Goal: Check status: Check status

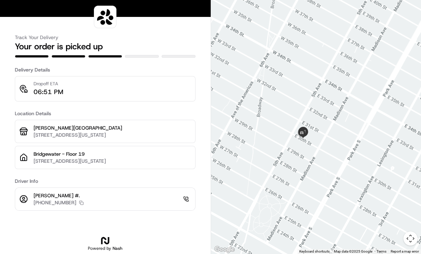
drag, startPoint x: 337, startPoint y: 153, endPoint x: 314, endPoint y: 92, distance: 66.0
click at [316, 69] on div at bounding box center [316, 127] width 210 height 254
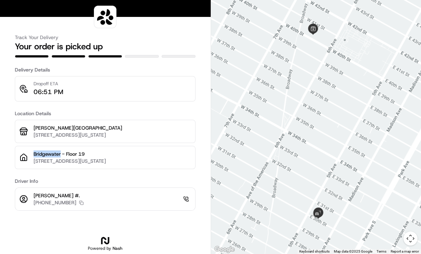
drag, startPoint x: 61, startPoint y: 154, endPoint x: 38, endPoint y: 144, distance: 24.9
click at [32, 151] on div "Bridgewater - Floor 19 5 E 30th St, New York, NY 10016, USA" at bounding box center [105, 157] width 181 height 23
copy p "Bridgewater"
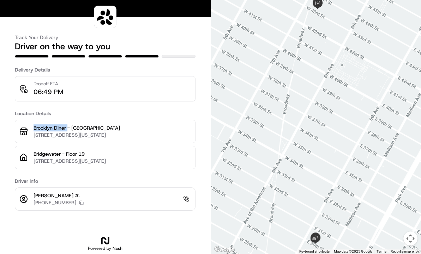
drag, startPoint x: 67, startPoint y: 129, endPoint x: 30, endPoint y: 129, distance: 37.4
click at [30, 129] on div "Brooklyn Diner - [GEOGRAPHIC_DATA] [STREET_ADDRESS][US_STATE]" at bounding box center [105, 131] width 181 height 23
copy p "Brooklyn Diner"
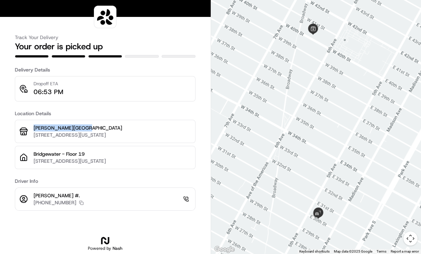
drag, startPoint x: 83, startPoint y: 128, endPoint x: 32, endPoint y: 127, distance: 50.8
click at [32, 127] on div "Glaze - Bryant Park 119 W 40th St, New York, NY 10018, USA" at bounding box center [105, 131] width 181 height 23
copy p "[PERSON_NAME][GEOGRAPHIC_DATA]"
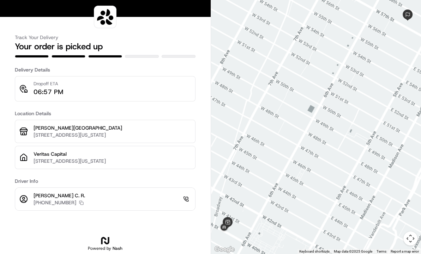
click at [162, 40] on h3 "Track Your Delivery" at bounding box center [105, 37] width 181 height 7
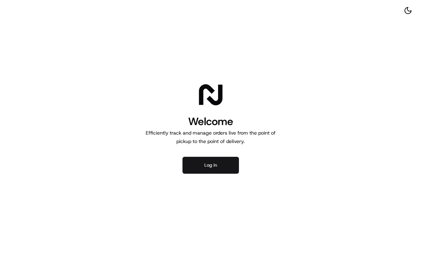
click at [209, 166] on button "Log in" at bounding box center [210, 165] width 56 height 17
